Goal: Information Seeking & Learning: Learn about a topic

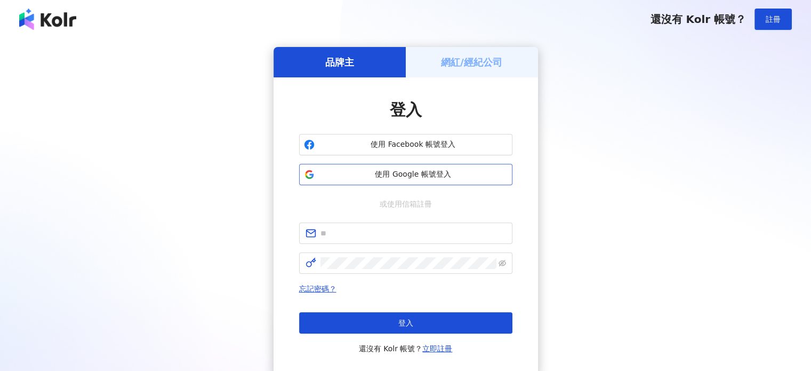
click at [450, 171] on span "使用 Google 帳號登入" at bounding box center [413, 174] width 189 height 11
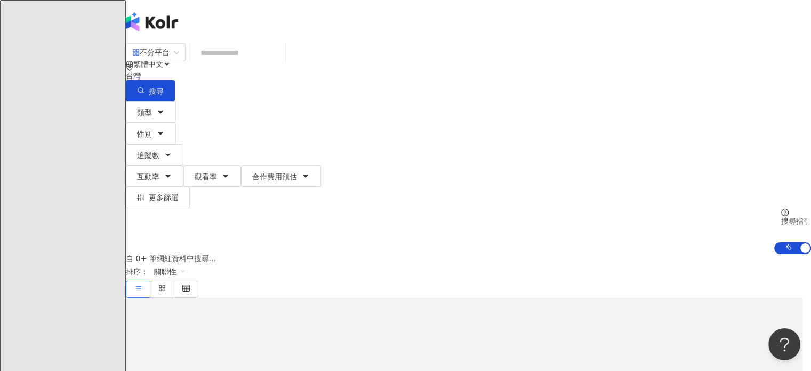
click at [281, 62] on input "search" at bounding box center [238, 53] width 86 height 20
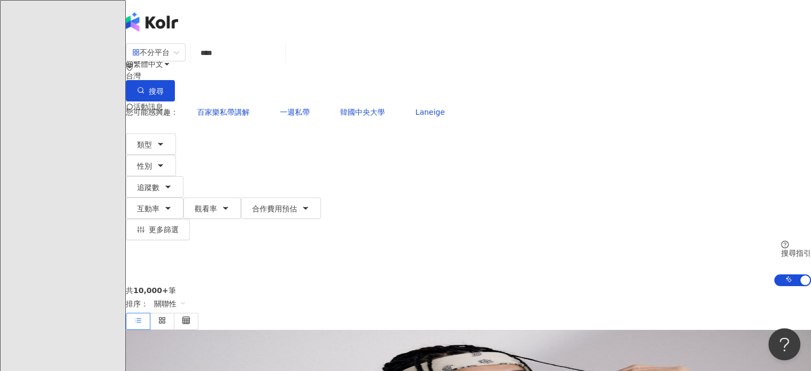
type input "****"
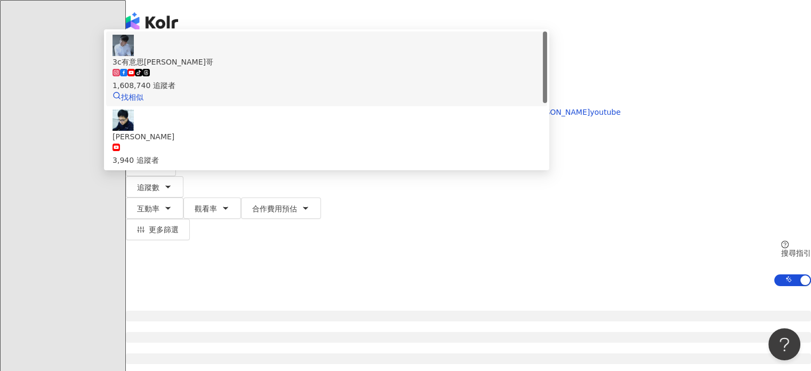
click at [420, 91] on div "tiktok-icon 1,608,740 追蹤者" at bounding box center [327, 79] width 428 height 23
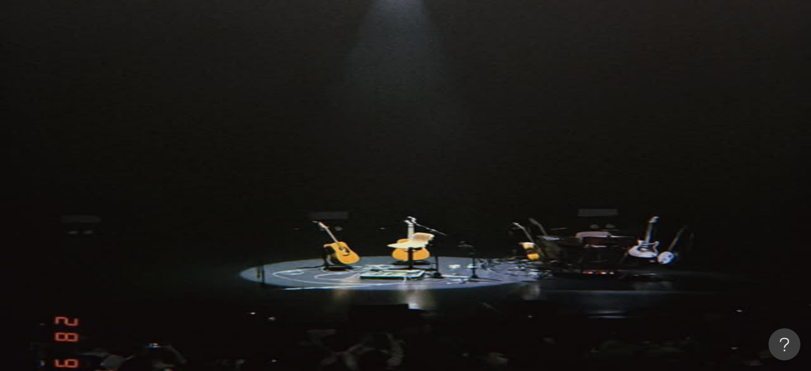
click at [281, 62] on input "search" at bounding box center [238, 53] width 86 height 20
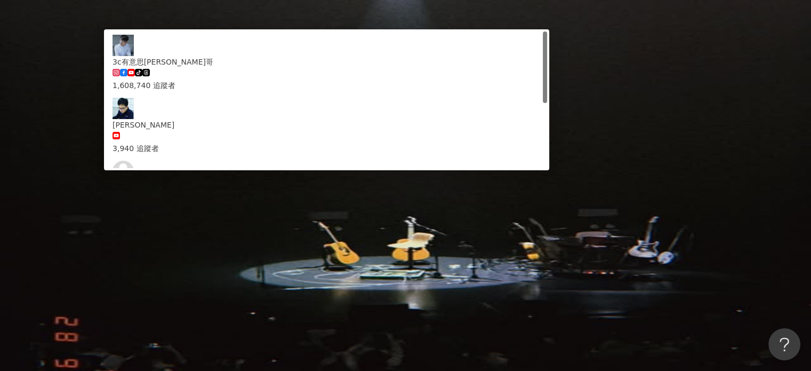
type input "***"
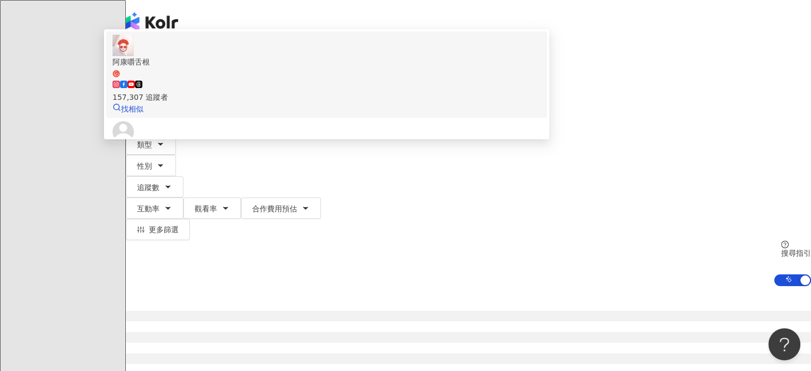
click at [356, 101] on div "157,307 追蹤者" at bounding box center [327, 90] width 428 height 23
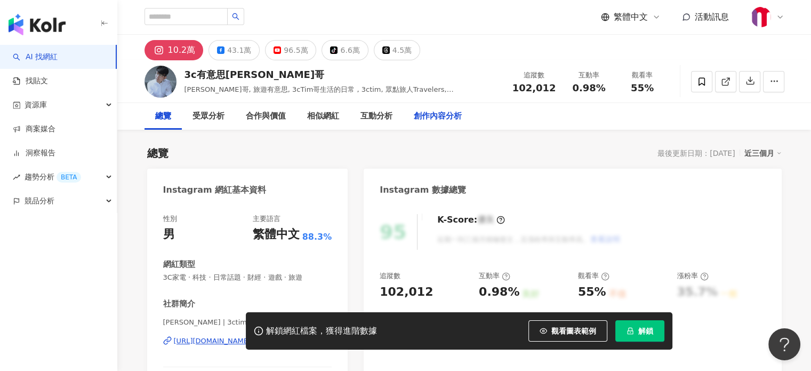
click at [453, 117] on div "創作內容分析" at bounding box center [438, 116] width 48 height 13
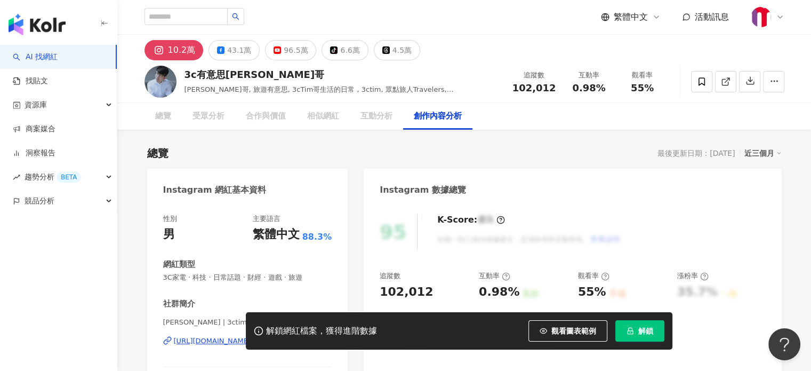
click at [636, 328] on button "解鎖" at bounding box center [639, 330] width 49 height 21
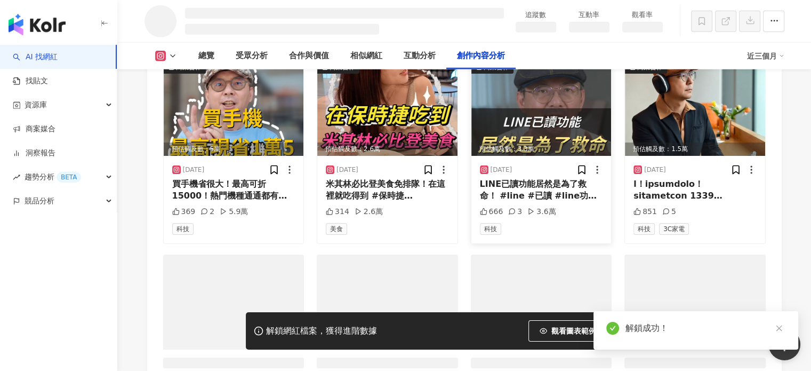
scroll to position [3123, 0]
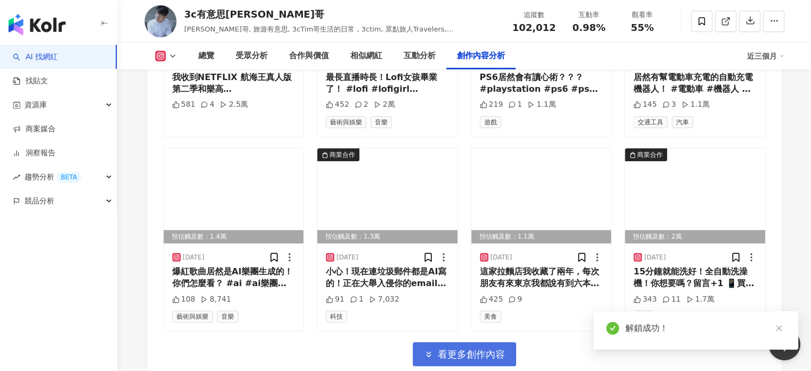
scroll to position [3774, 0]
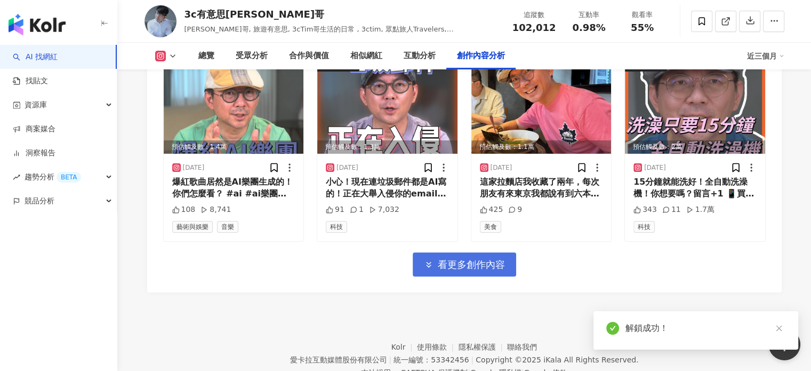
click at [494, 259] on span "看更多創作內容" at bounding box center [471, 265] width 67 height 12
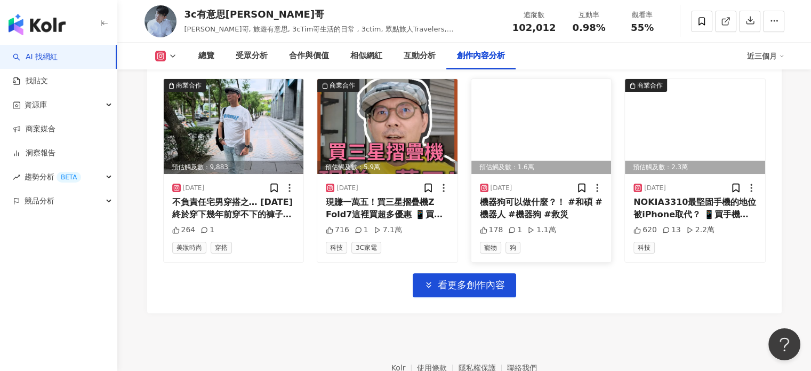
scroll to position [4391, 0]
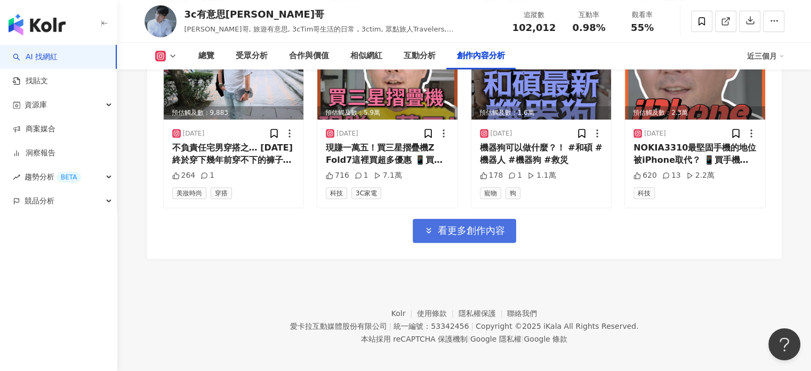
click at [494, 230] on span "看更多創作內容" at bounding box center [471, 231] width 67 height 12
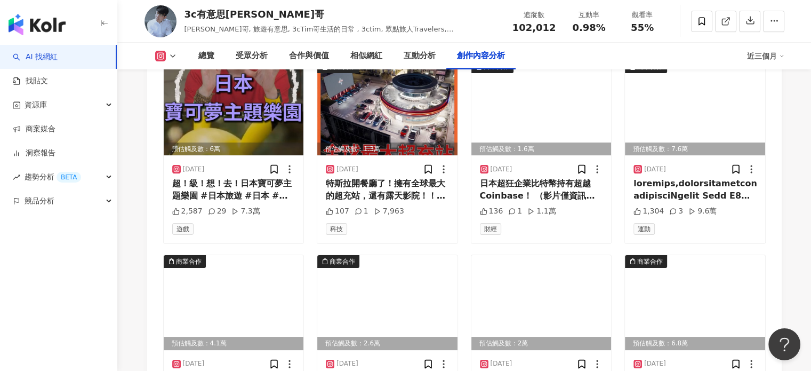
scroll to position [3911, 0]
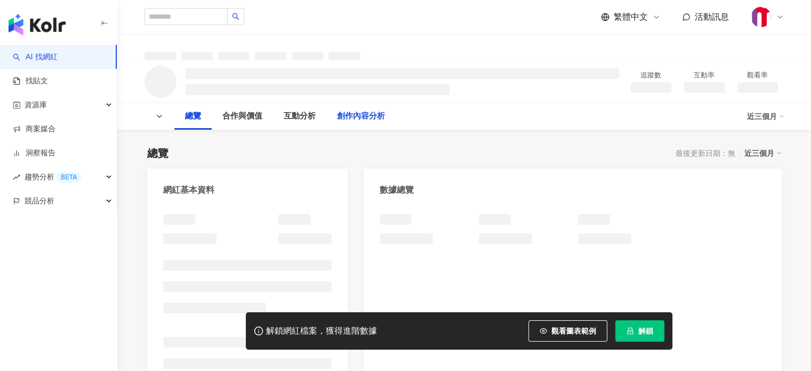
click at [373, 118] on div "創作內容分析" at bounding box center [361, 116] width 48 height 13
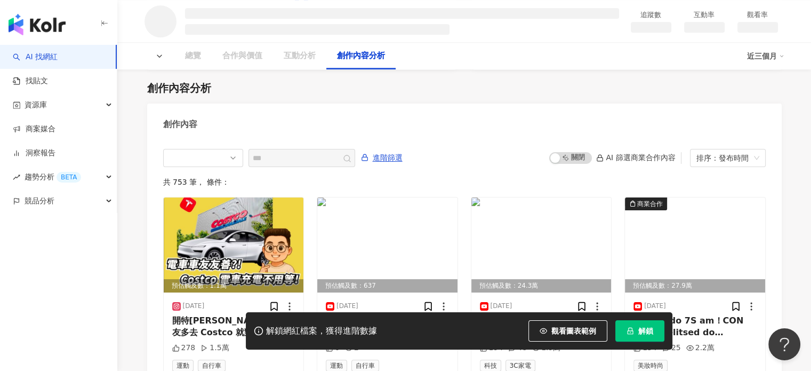
click at [640, 334] on span "解鎖" at bounding box center [645, 330] width 15 height 9
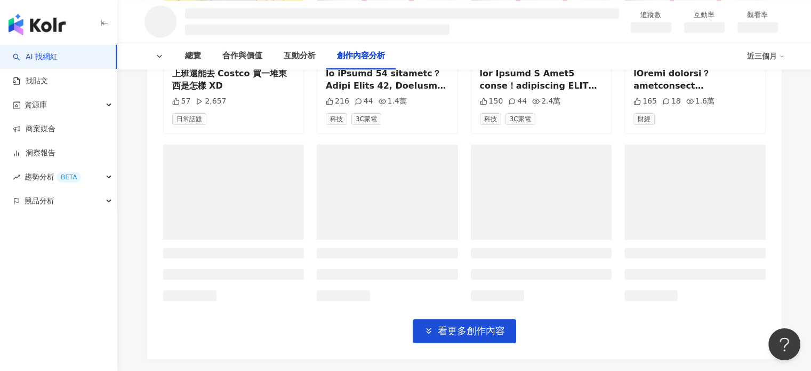
scroll to position [1830, 0]
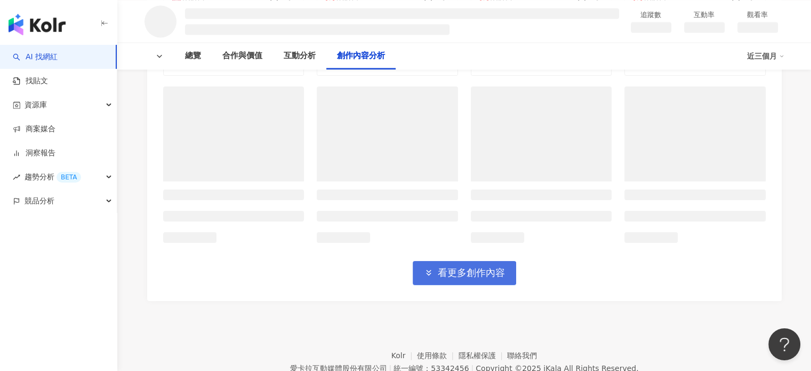
click at [495, 276] on span "看更多創作內容" at bounding box center [471, 273] width 67 height 12
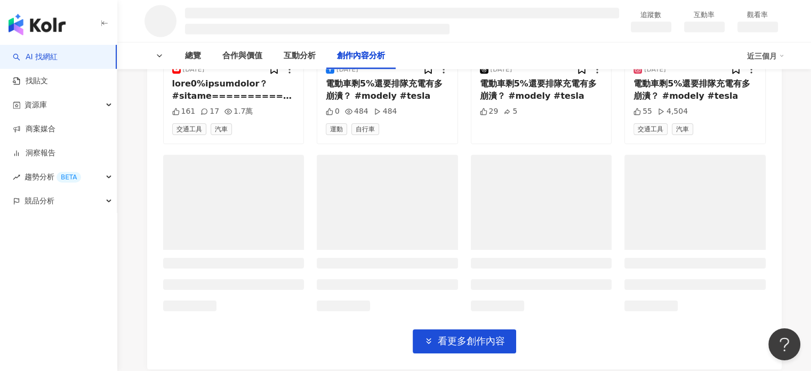
scroll to position [2363, 0]
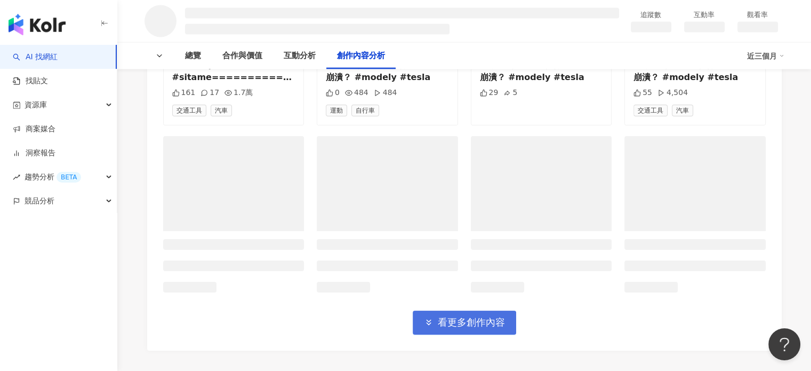
click at [493, 318] on span "看更多創作內容" at bounding box center [471, 322] width 67 height 12
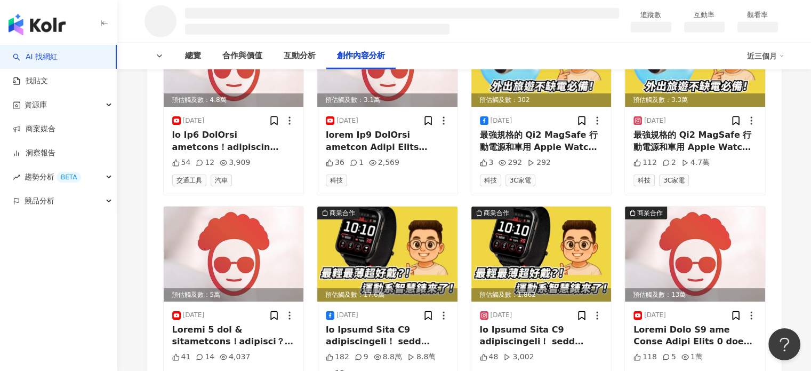
scroll to position [2683, 0]
